Goal: Check status: Check status

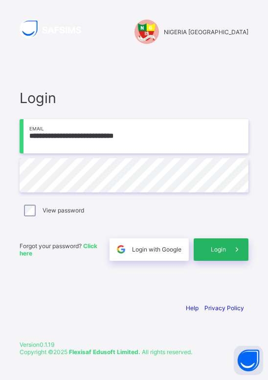
click at [215, 255] on div "Login" at bounding box center [221, 250] width 55 height 22
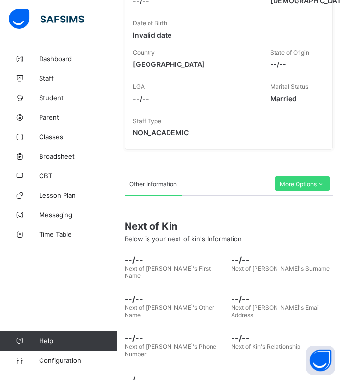
scroll to position [198, 0]
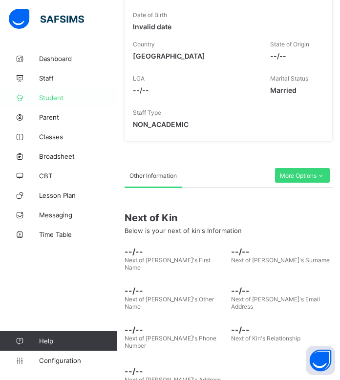
click at [52, 98] on span "Student" at bounding box center [78, 98] width 78 height 8
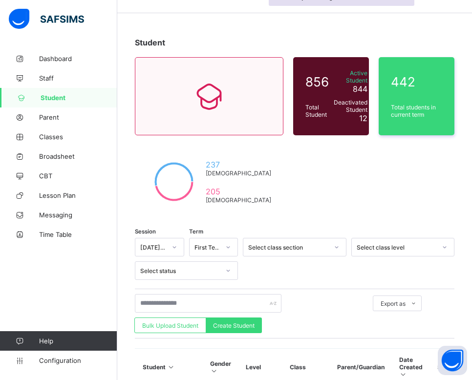
scroll to position [30, 0]
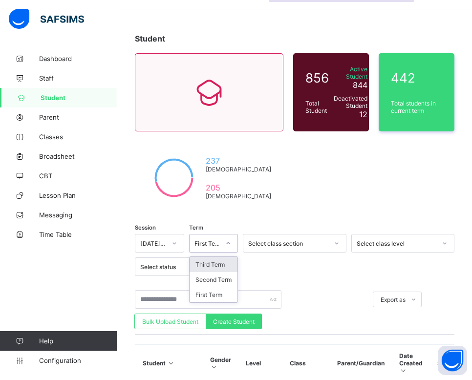
click at [199, 241] on div "First Term" at bounding box center [208, 243] width 26 height 7
click at [205, 268] on div "Third Term" at bounding box center [214, 264] width 48 height 15
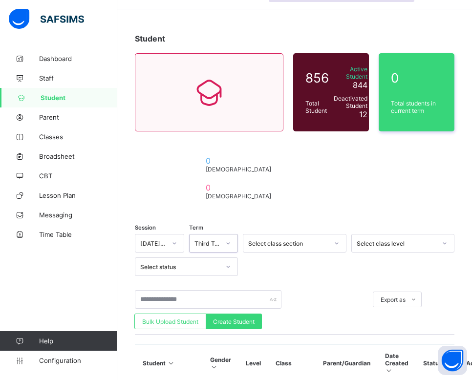
click at [214, 242] on div "Third Term" at bounding box center [208, 243] width 26 height 7
click at [217, 282] on div "Second Term" at bounding box center [214, 279] width 48 height 15
click at [227, 240] on icon at bounding box center [228, 244] width 6 height 10
click at [214, 301] on div "First Term" at bounding box center [214, 302] width 48 height 15
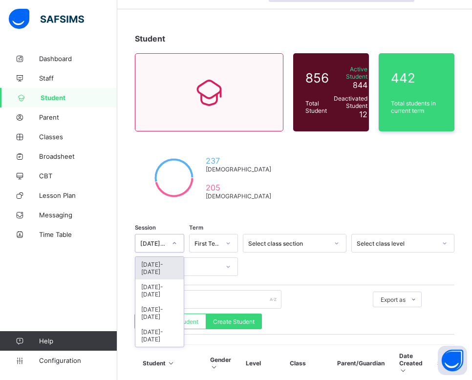
click at [171, 240] on div at bounding box center [174, 244] width 17 height 16
click at [168, 280] on div "[DATE]-[DATE]" at bounding box center [159, 291] width 48 height 22
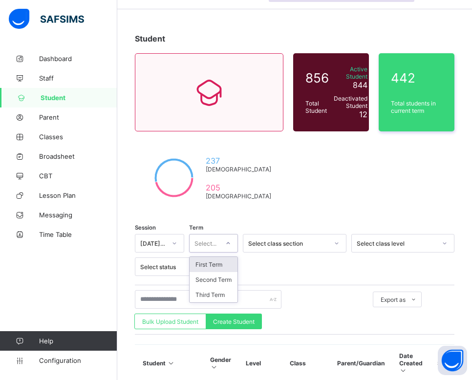
click at [202, 242] on div "Select..." at bounding box center [206, 243] width 22 height 19
click at [208, 259] on div "First Term" at bounding box center [214, 264] width 48 height 15
click at [210, 245] on div "First Term" at bounding box center [205, 244] width 30 height 14
click at [212, 284] on div "Second Term" at bounding box center [214, 279] width 48 height 15
click at [212, 240] on div "Second Term" at bounding box center [208, 243] width 26 height 7
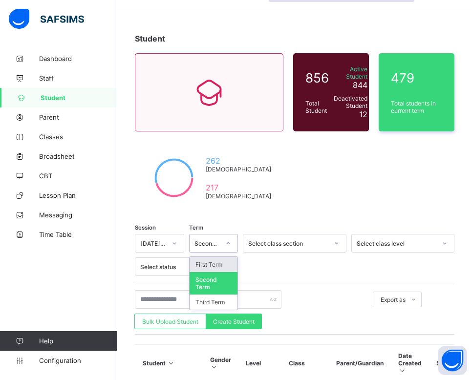
click at [215, 266] on div "First Term" at bounding box center [214, 264] width 48 height 15
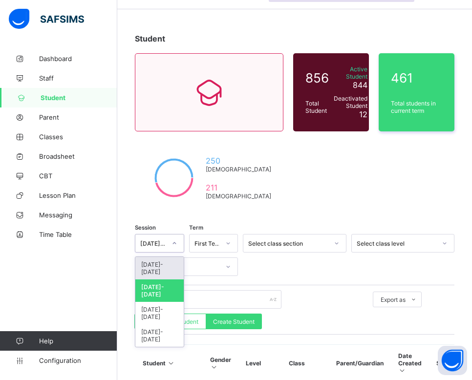
click at [175, 239] on icon at bounding box center [175, 244] width 6 height 10
click at [171, 266] on div "[DATE]-[DATE]" at bounding box center [159, 268] width 48 height 22
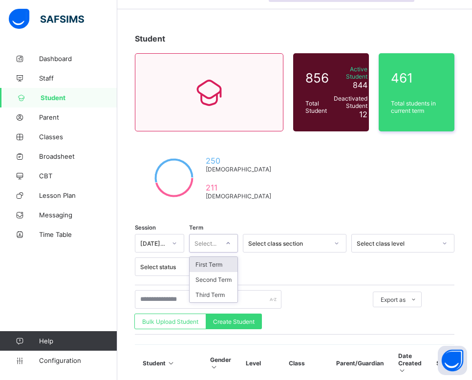
click at [220, 245] on div at bounding box center [228, 244] width 17 height 16
click at [217, 262] on div "First Term" at bounding box center [214, 264] width 48 height 15
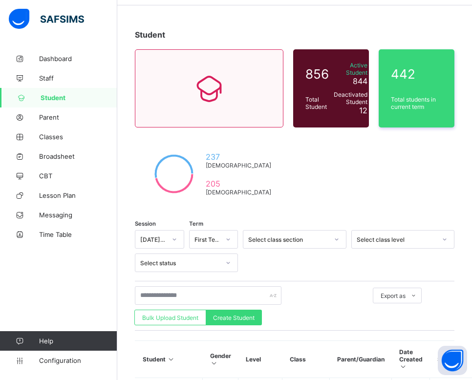
scroll to position [0, 0]
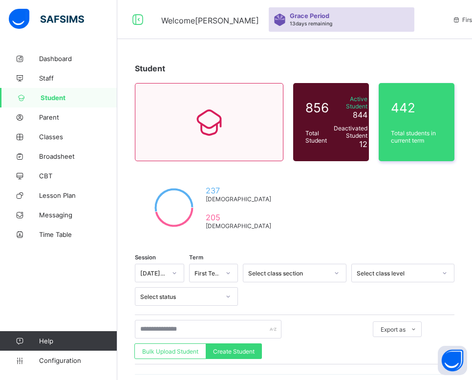
click at [268, 17] on div "Grace Period 13 days remaining" at bounding box center [342, 19] width 146 height 24
